Goal: Register for event/course

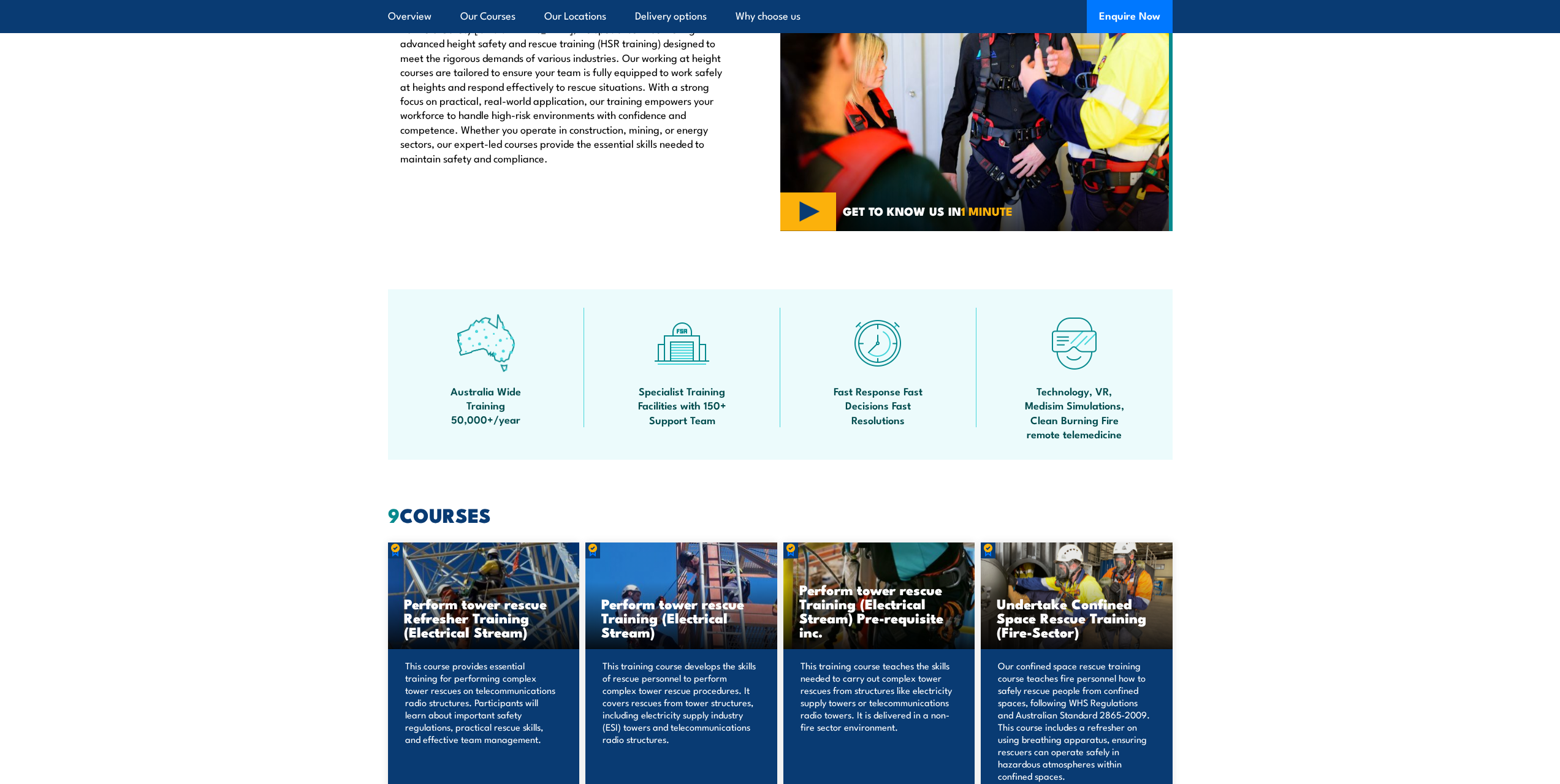
scroll to position [490, 0]
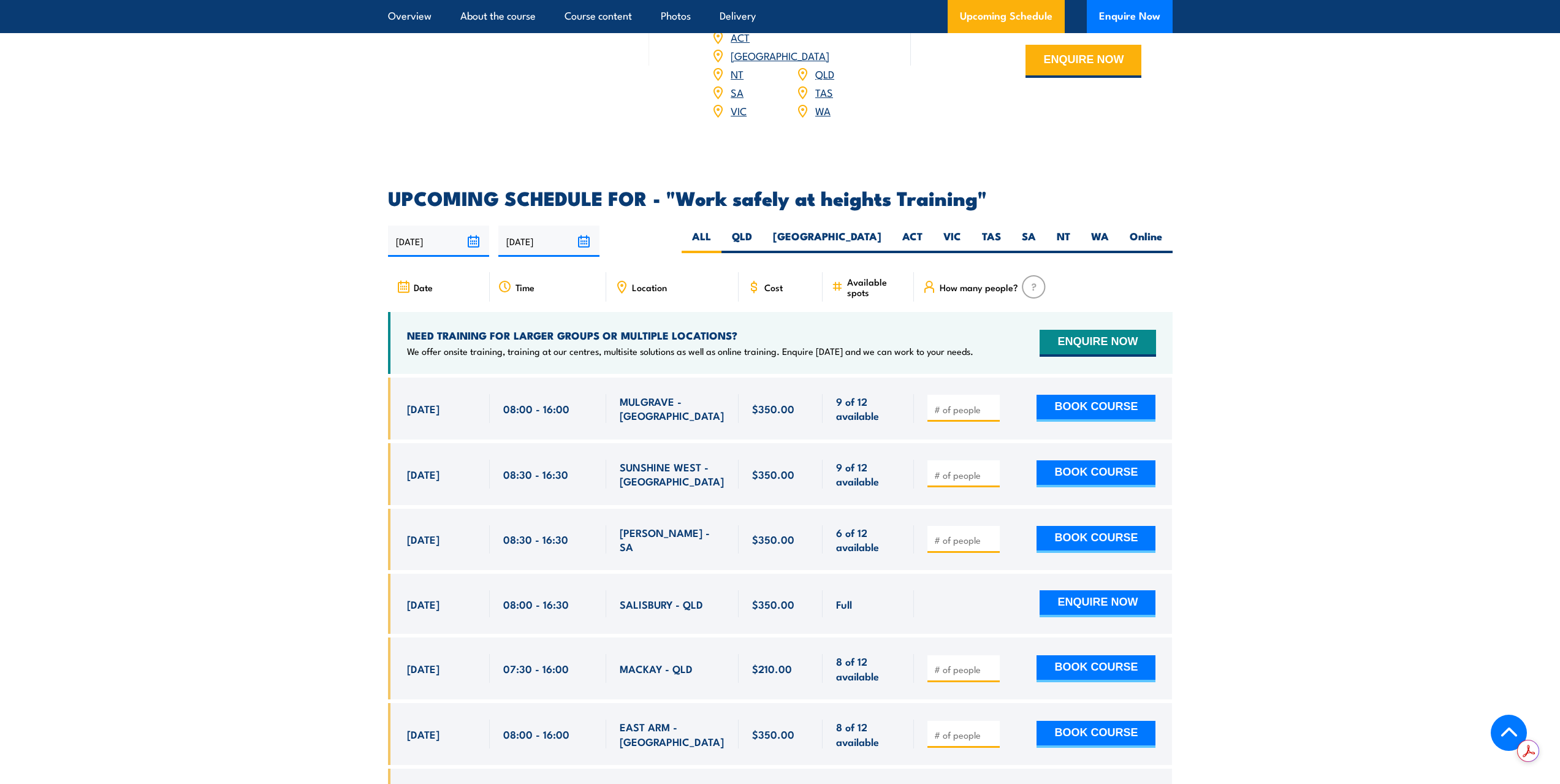
scroll to position [1777, 0]
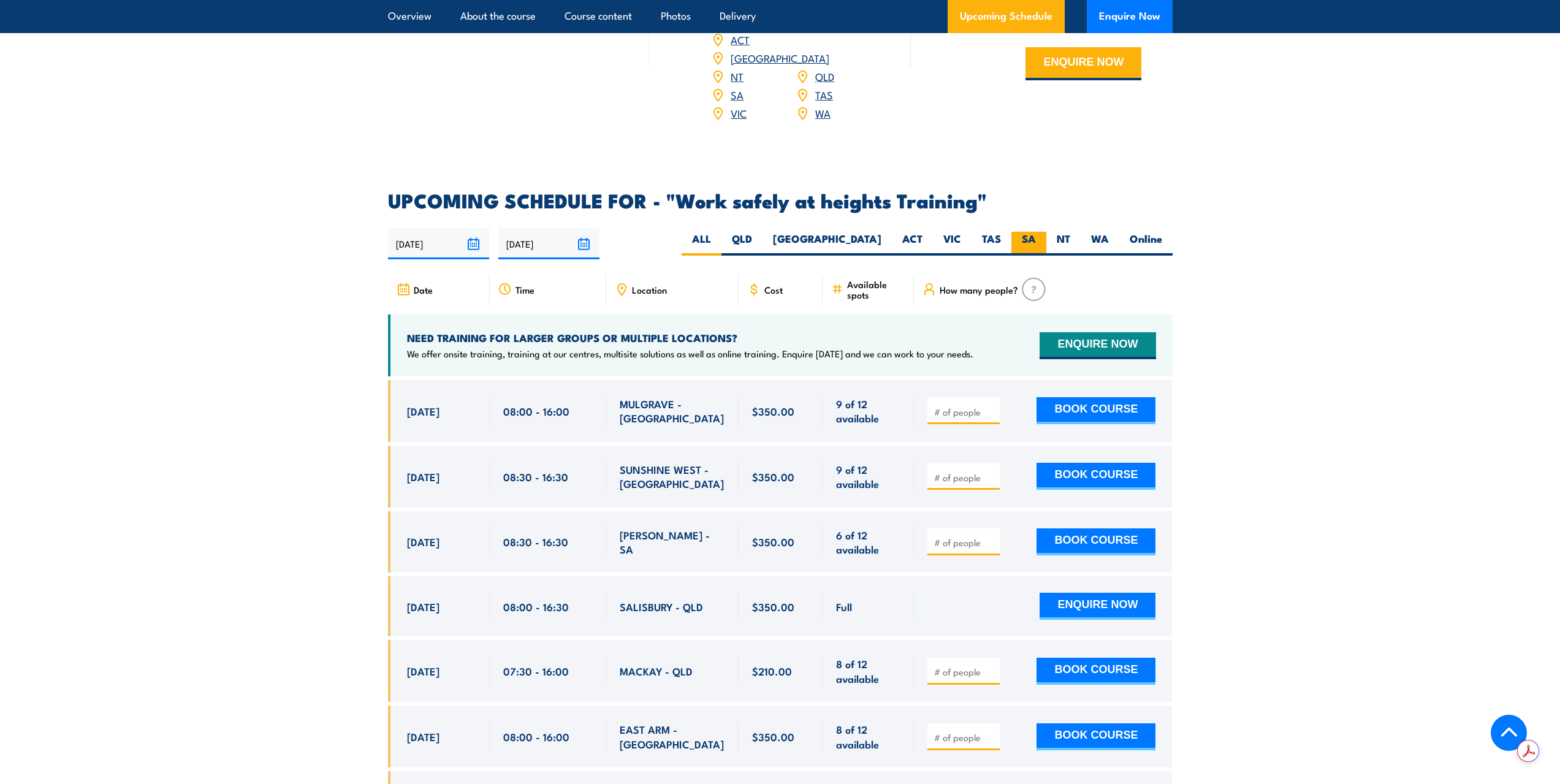
click at [1042, 232] on label "SA" at bounding box center [1029, 244] width 35 height 24
click at [1042, 232] on input "SA" at bounding box center [1040, 236] width 8 height 8
radio input "true"
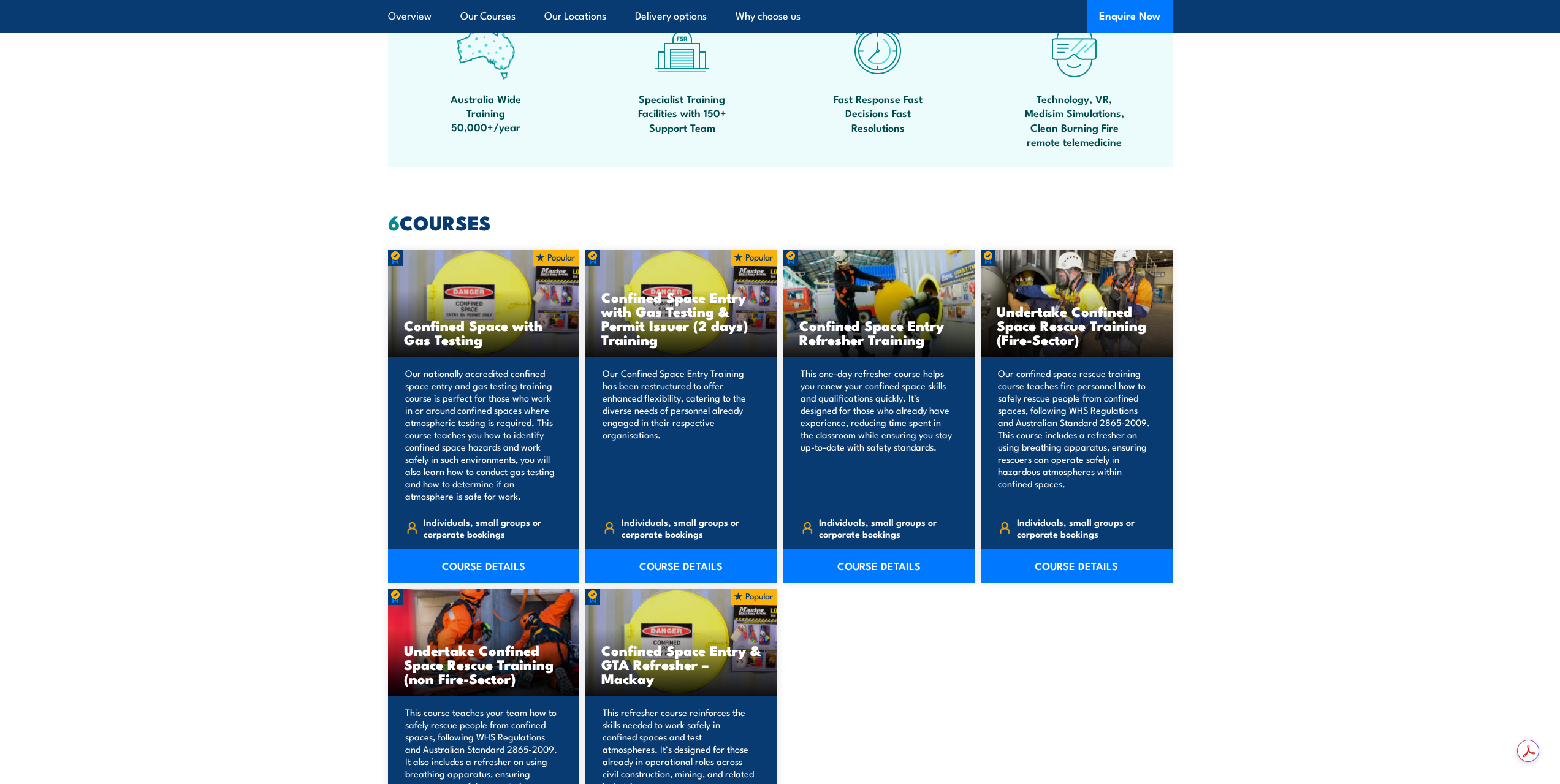
scroll to position [796, 0]
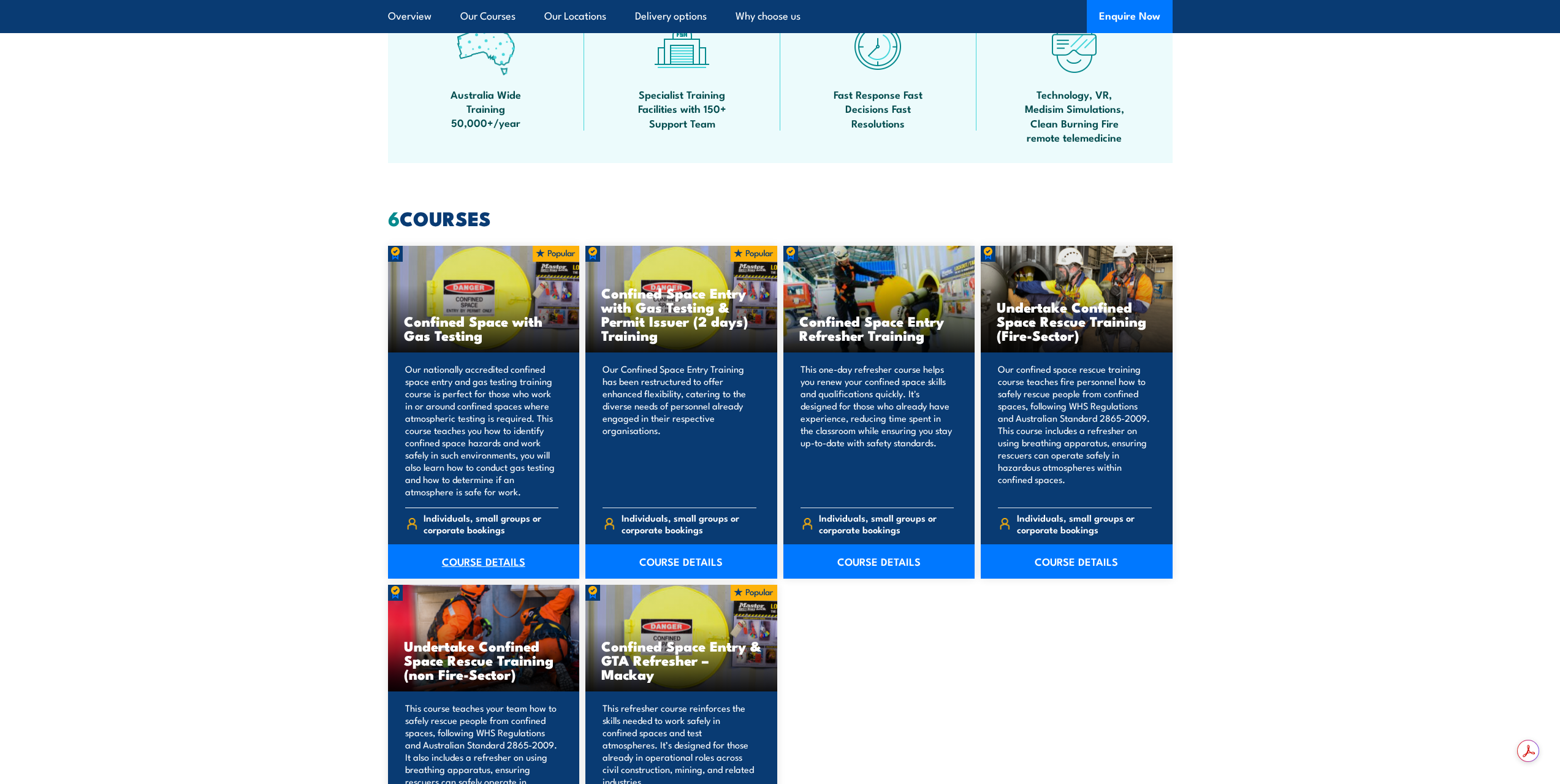
click at [493, 549] on link "COURSE DETAILS" at bounding box center [484, 561] width 192 height 35
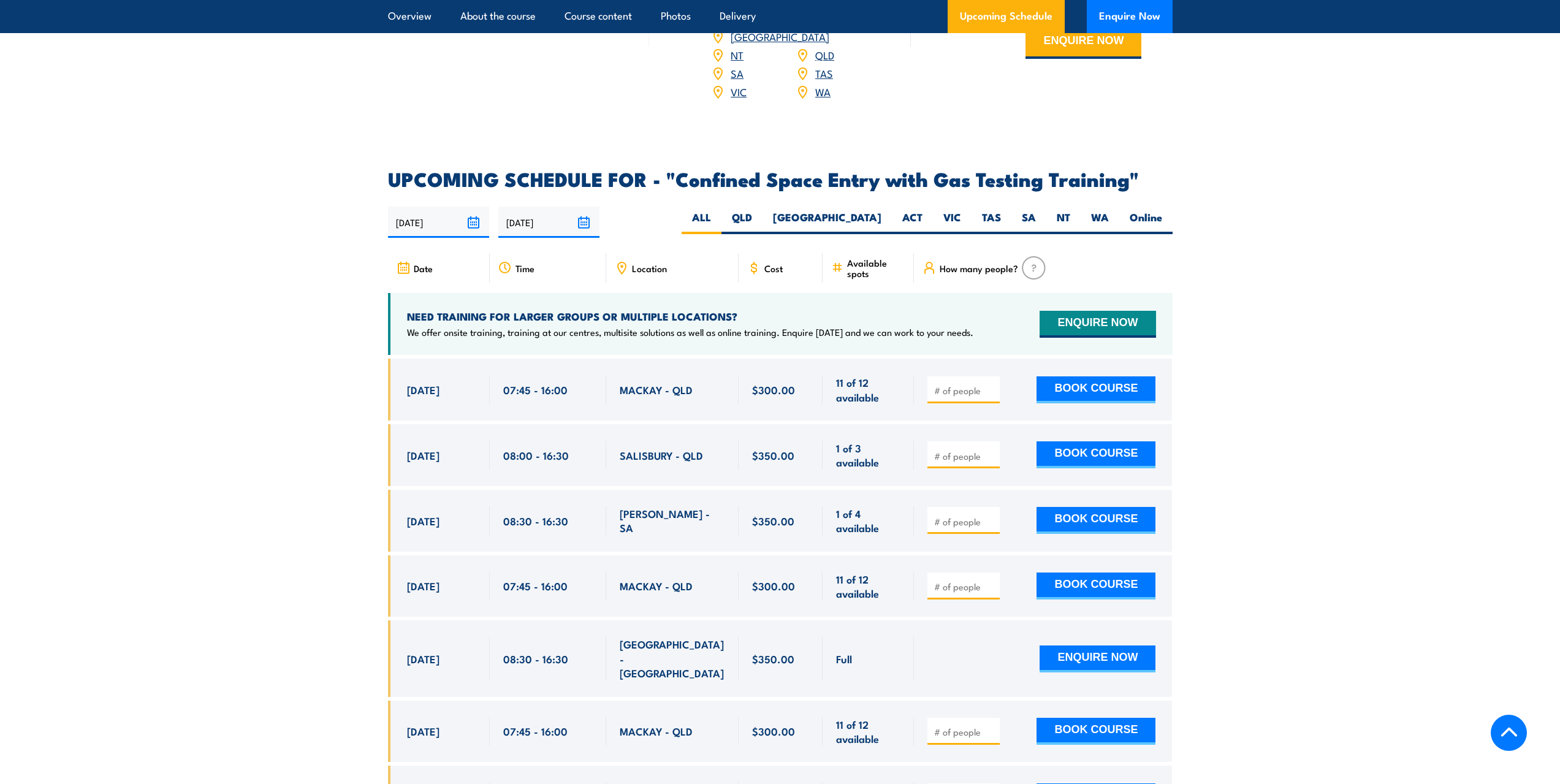
scroll to position [2022, 0]
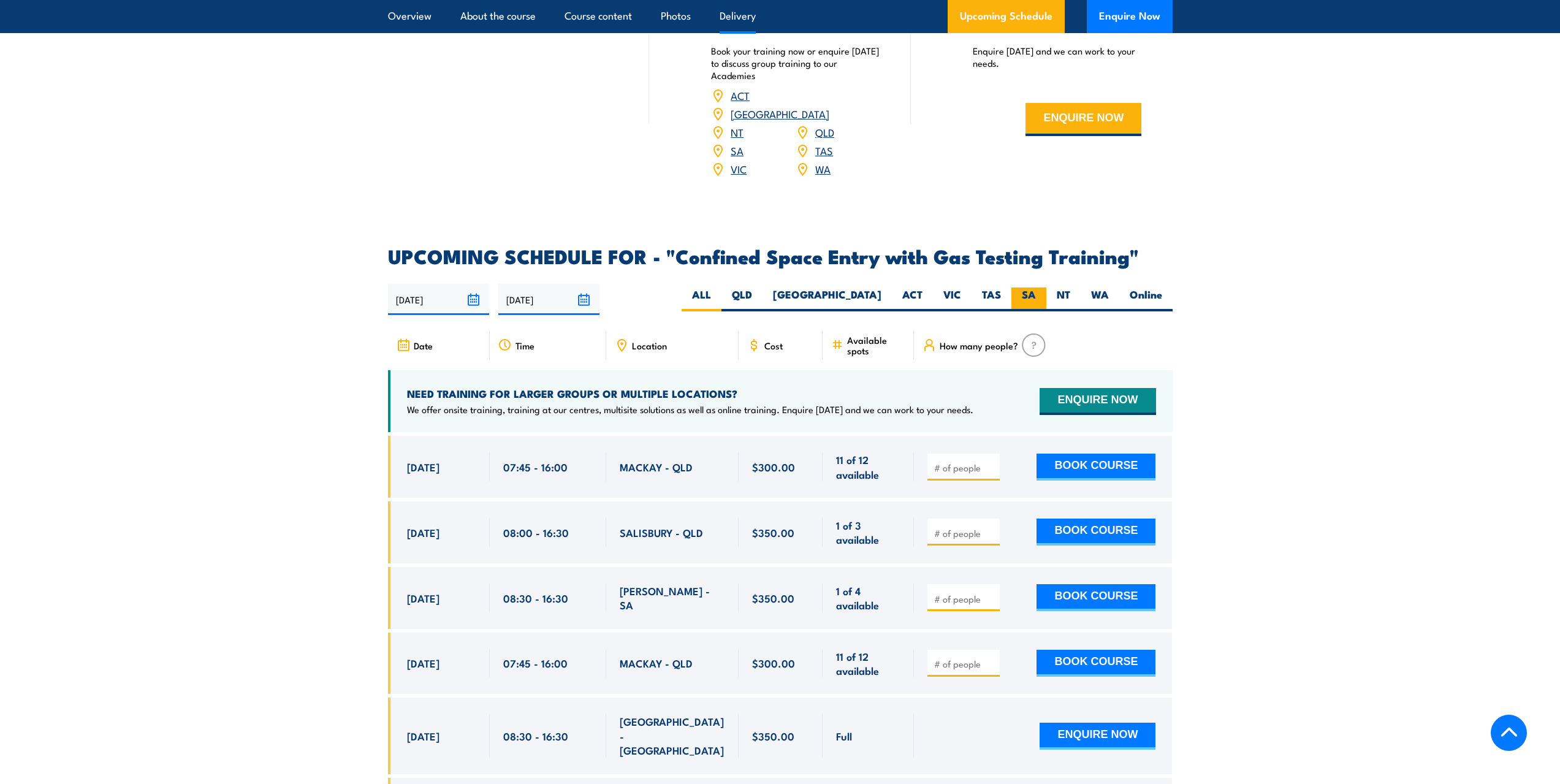
click at [1019, 287] on label "SA" at bounding box center [1029, 299] width 35 height 24
click at [1036, 287] on input "SA" at bounding box center [1040, 291] width 8 height 8
radio input "true"
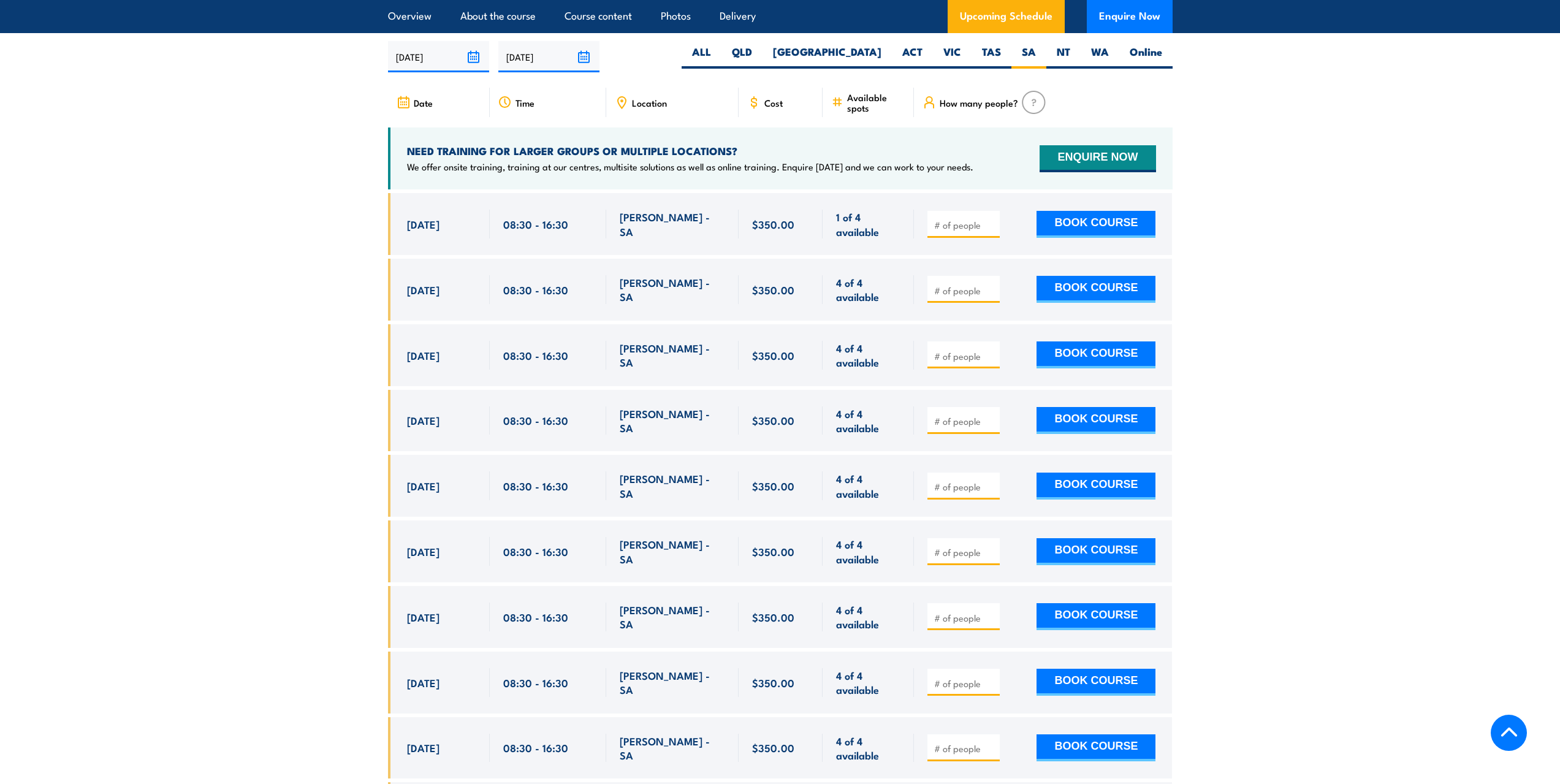
click at [1349, 217] on section "UPCOMING SCHEDULE FOR - "Confined Space Entry with Gas Testing Training" 20/08/…" at bounding box center [780, 466] width 1560 height 923
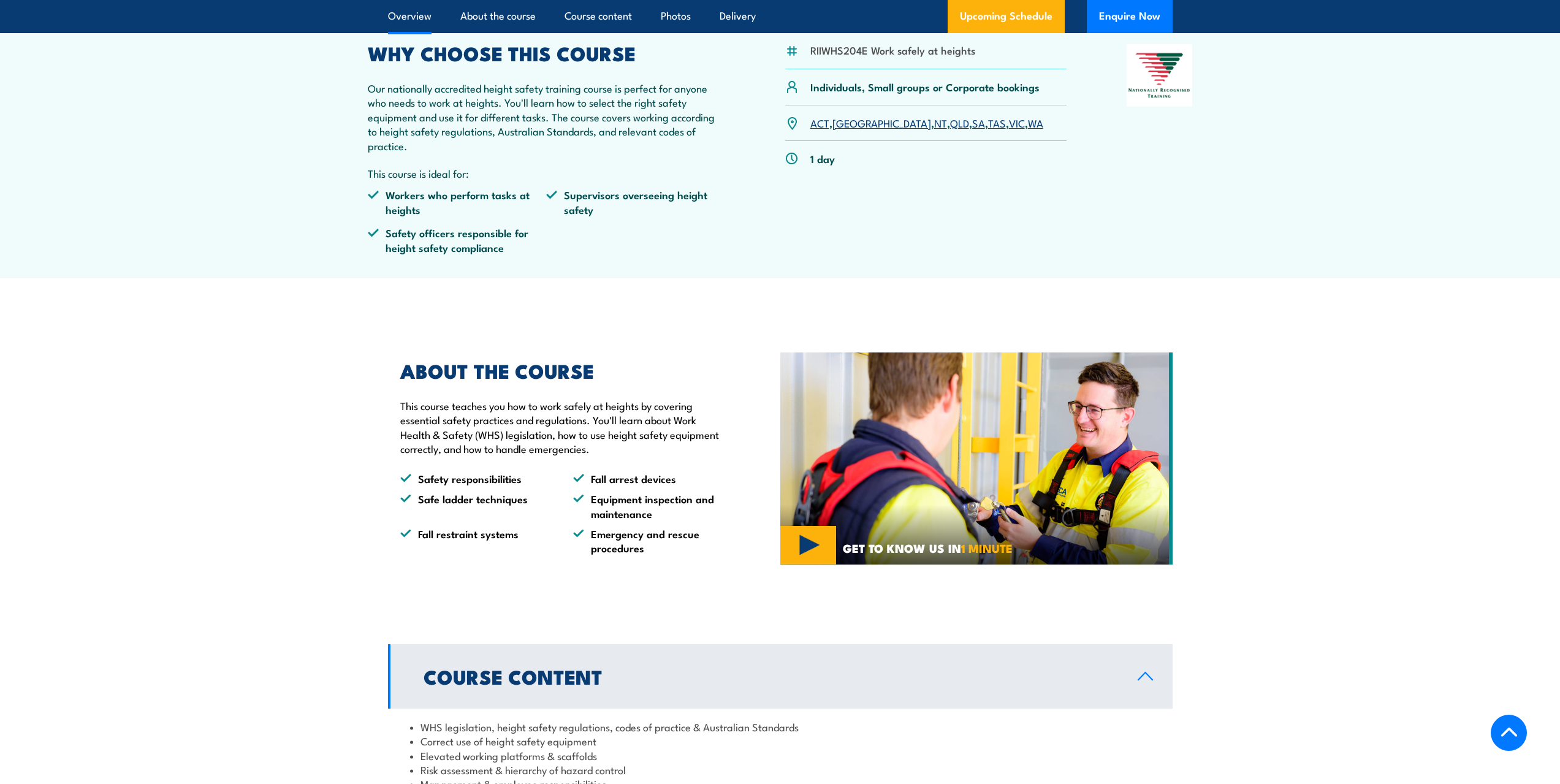
scroll to position [429, 0]
